Goal: Task Accomplishment & Management: Complete application form

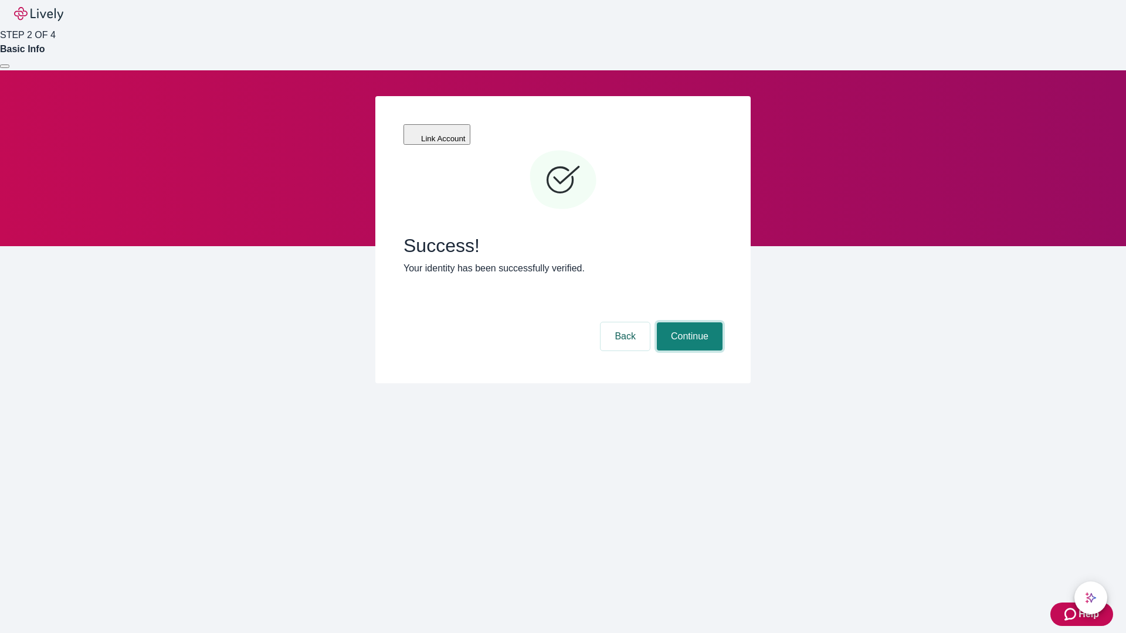
click at [688, 322] on button "Continue" at bounding box center [690, 336] width 66 height 28
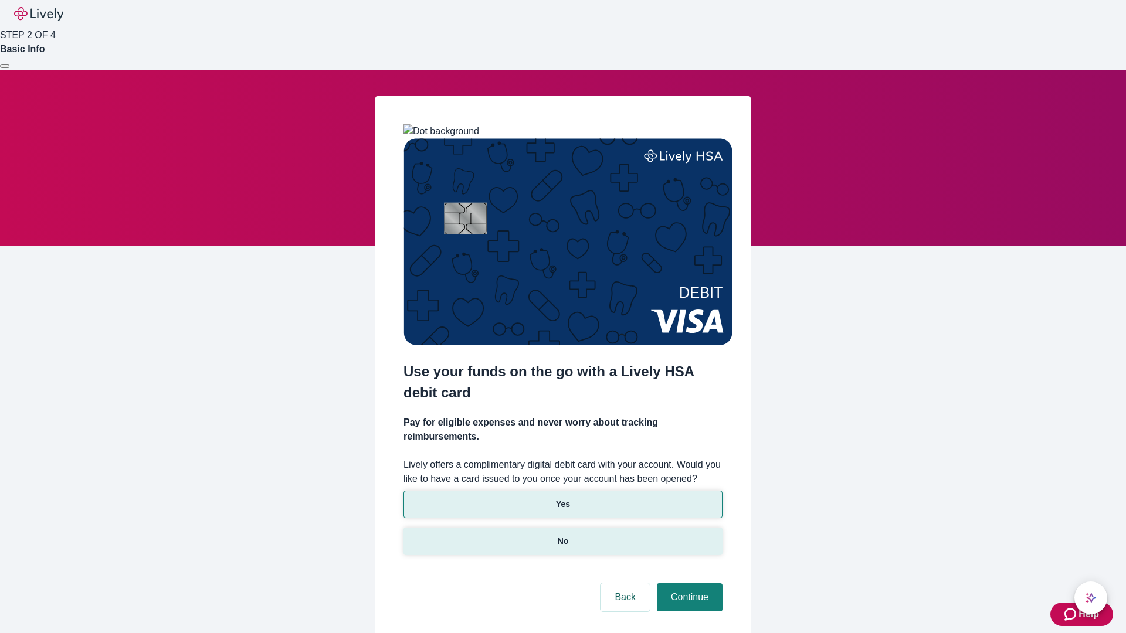
click at [562, 535] on p "No" at bounding box center [563, 541] width 11 height 12
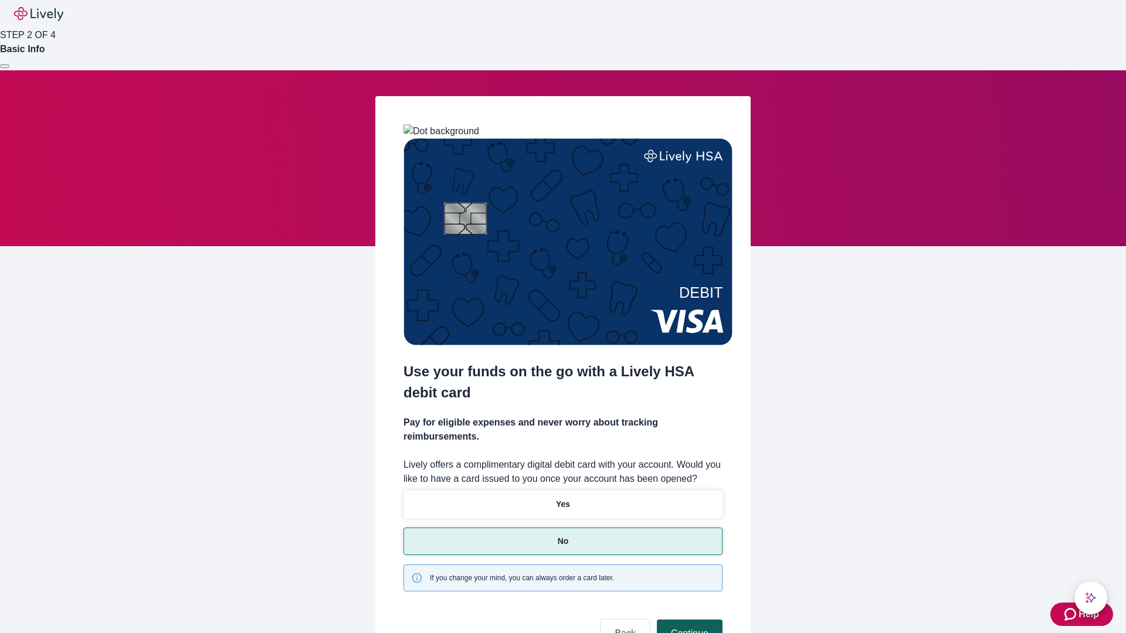
click at [688, 620] on button "Continue" at bounding box center [690, 634] width 66 height 28
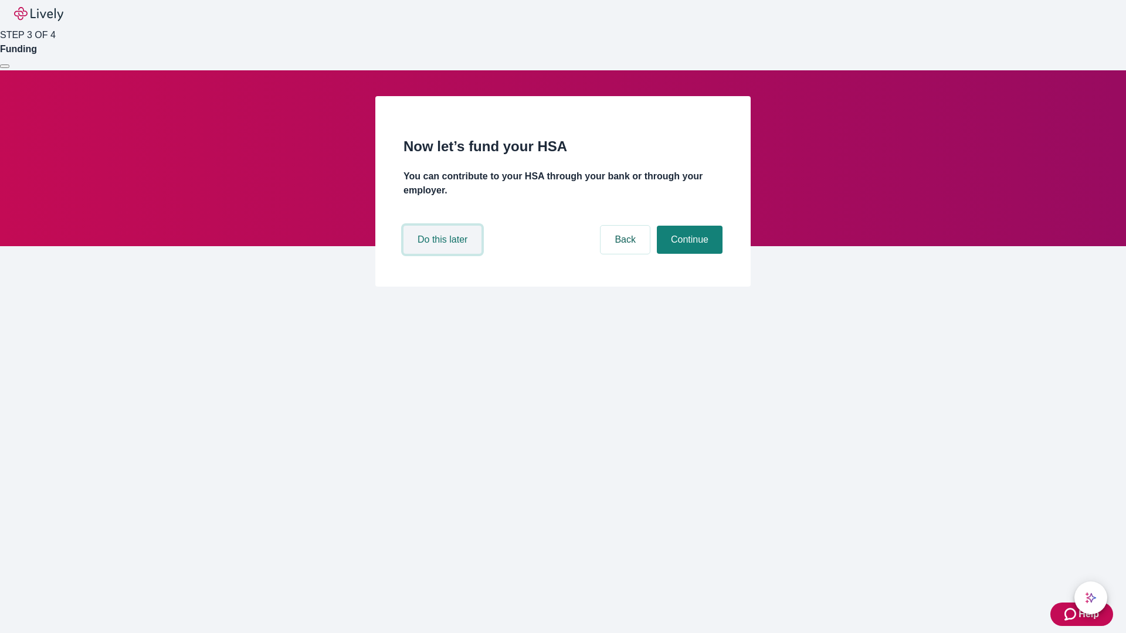
click at [444, 254] on button "Do this later" at bounding box center [442, 240] width 78 height 28
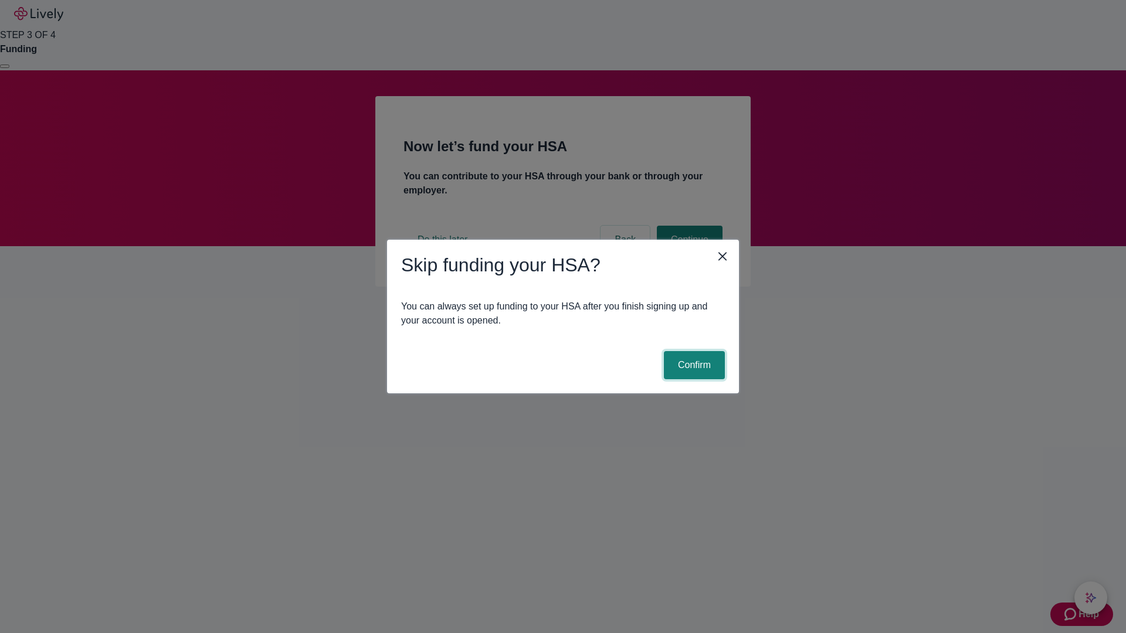
click at [692, 365] on button "Confirm" at bounding box center [694, 365] width 61 height 28
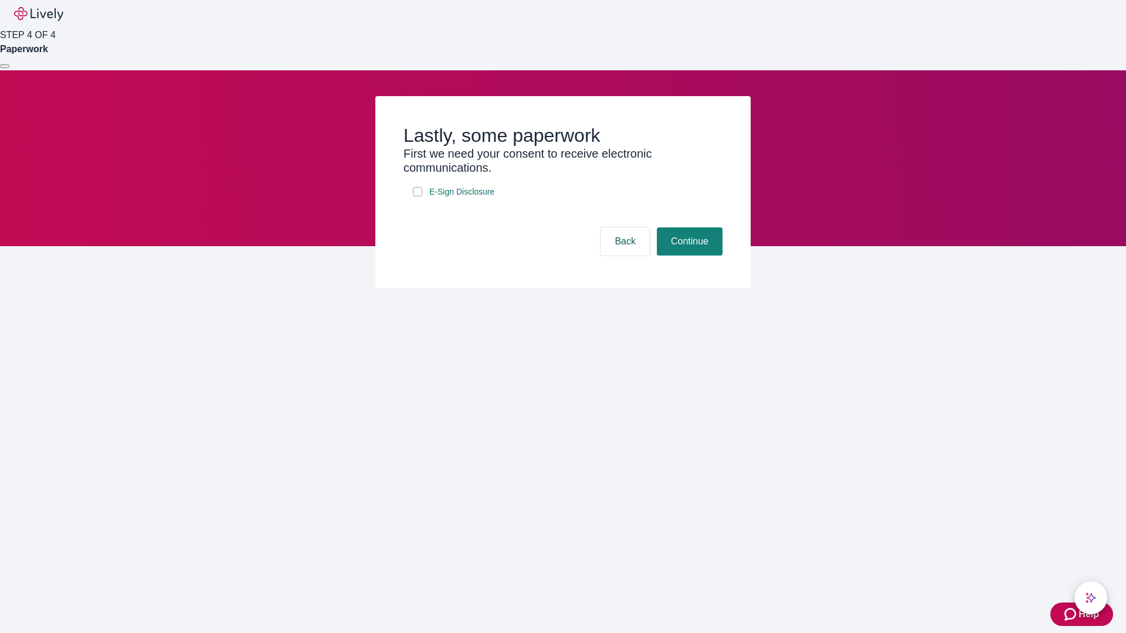
click at [417, 196] on input "E-Sign Disclosure" at bounding box center [417, 191] width 9 height 9
checkbox input "true"
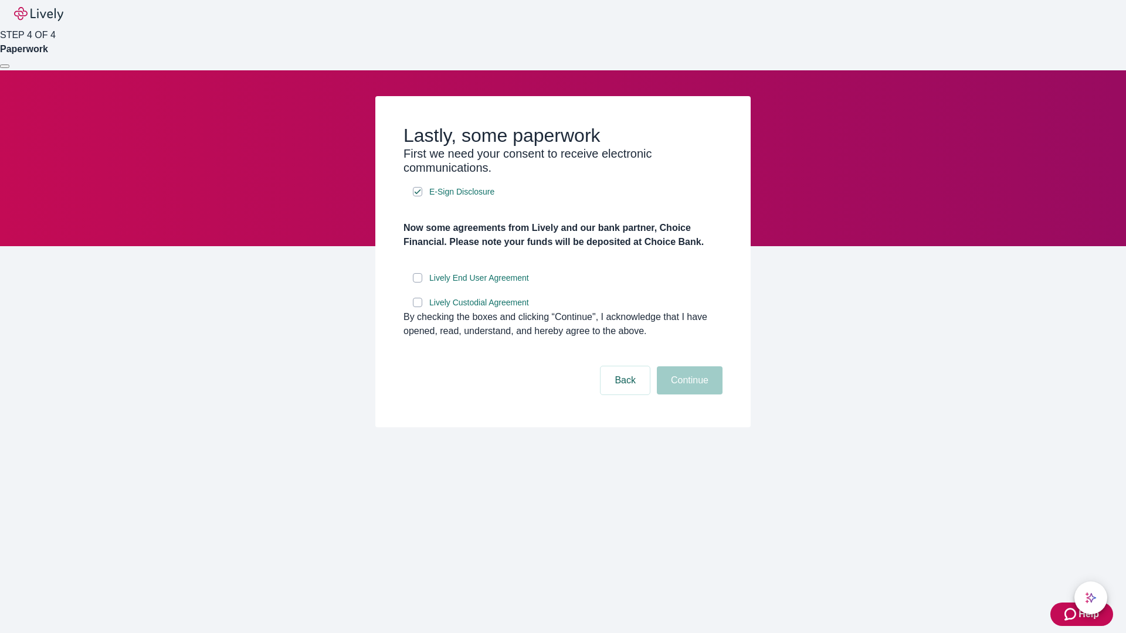
click at [417, 283] on input "Lively End User Agreement" at bounding box center [417, 277] width 9 height 9
checkbox input "true"
click at [417, 307] on input "Lively Custodial Agreement" at bounding box center [417, 302] width 9 height 9
checkbox input "true"
click at [688, 395] on button "Continue" at bounding box center [690, 380] width 66 height 28
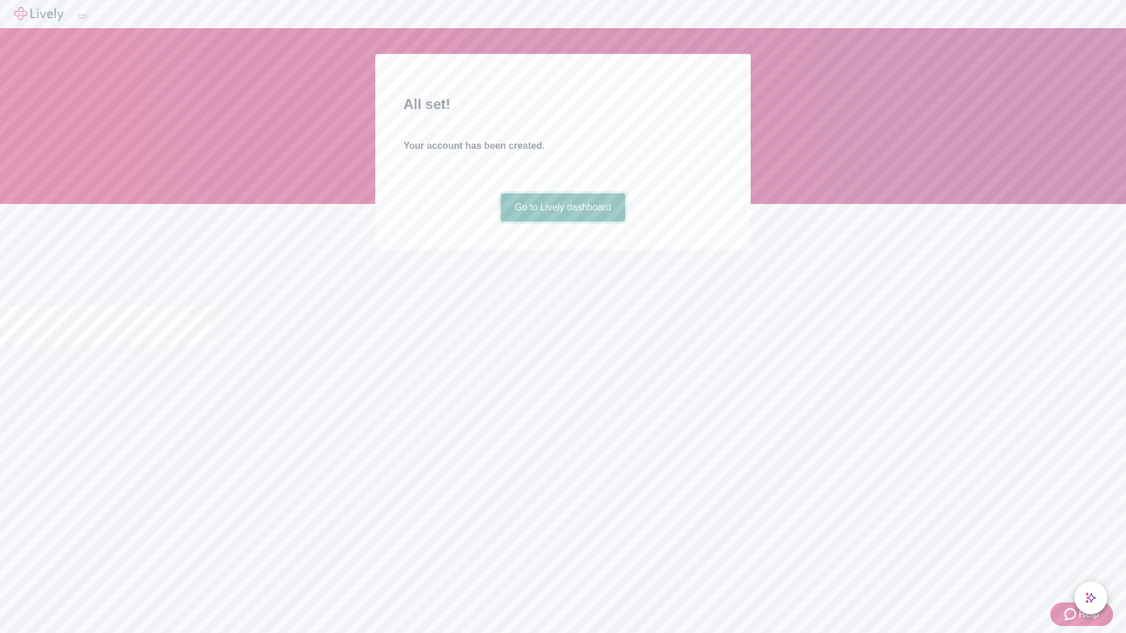
click at [562, 222] on link "Go to Lively dashboard" at bounding box center [563, 207] width 125 height 28
